Goal: Transaction & Acquisition: Purchase product/service

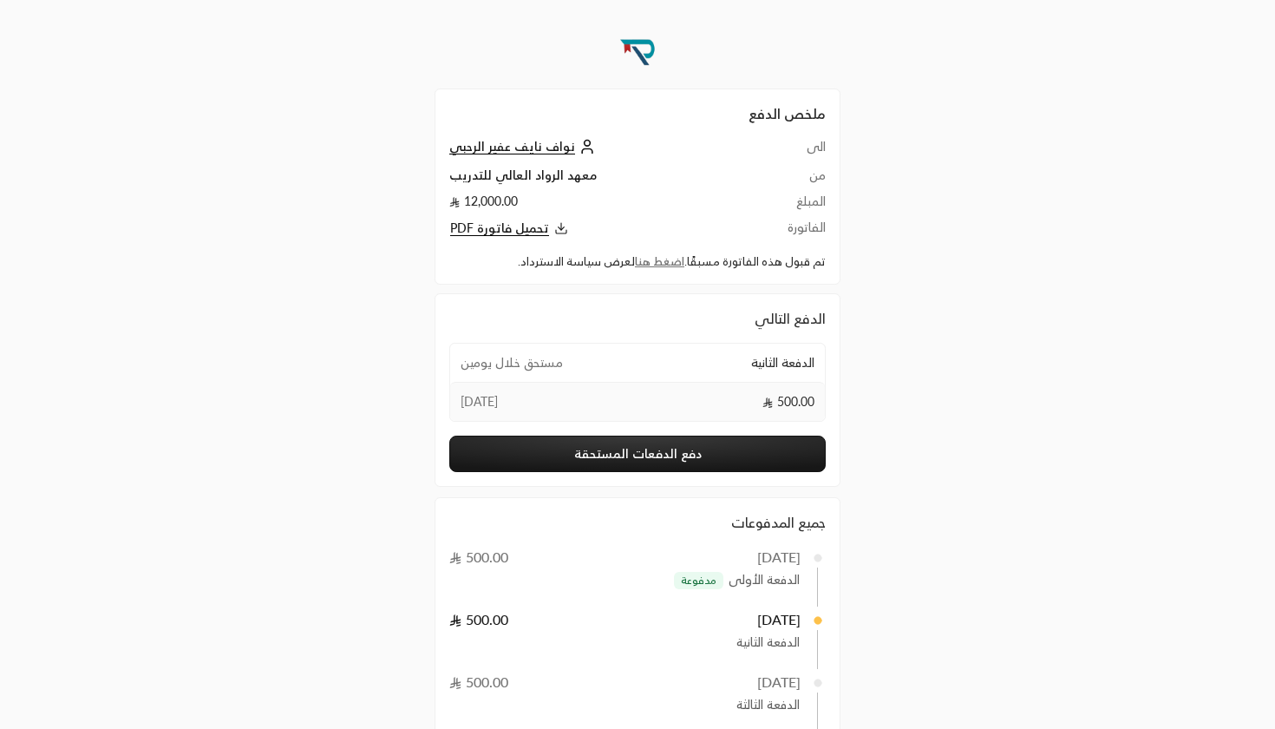
click at [595, 455] on button "دفع الدفعات المستحقة" at bounding box center [637, 453] width 376 height 36
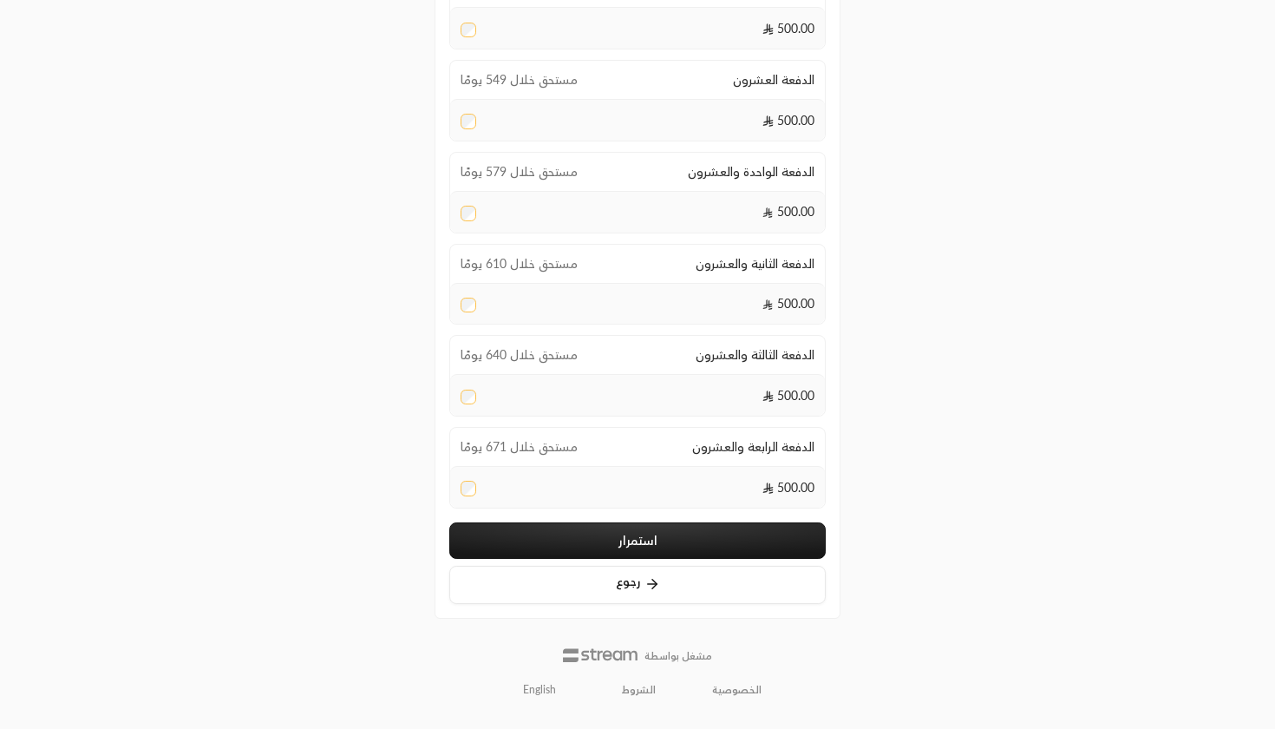
scroll to position [2018, 0]
click at [653, 536] on button "استمرار" at bounding box center [637, 540] width 376 height 36
